Goal: Information Seeking & Learning: Learn about a topic

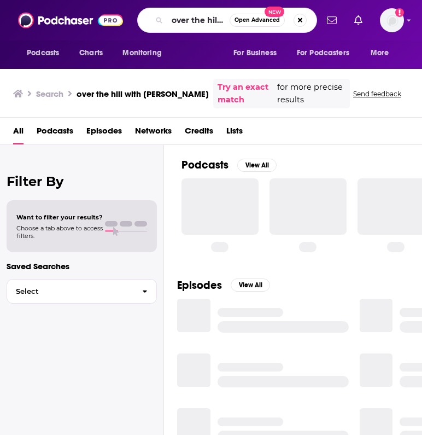
click at [205, 26] on input "over the hill with [PERSON_NAME]" at bounding box center [198, 19] width 62 height 17
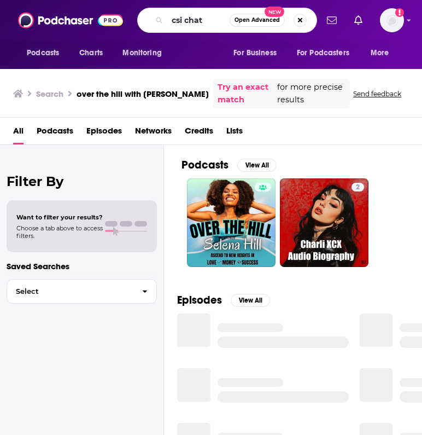
type input "csi chat"
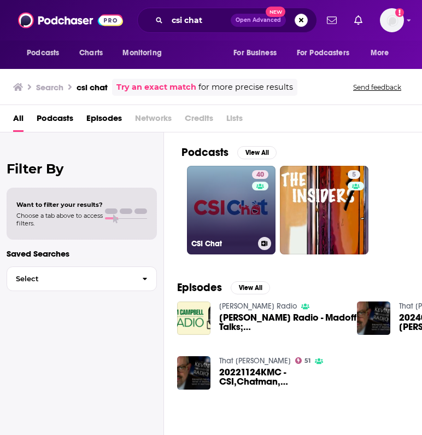
click at [200, 212] on link "40 CSI Chat" at bounding box center [231, 210] width 89 height 89
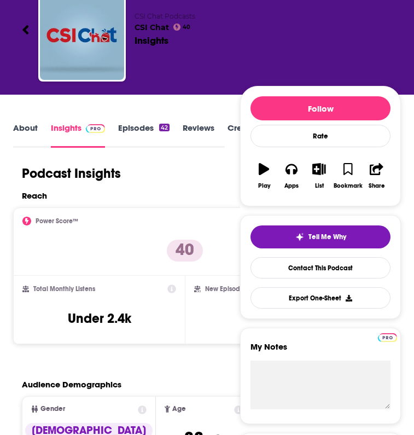
scroll to position [164, 0]
